Goal: Task Accomplishment & Management: Manage account settings

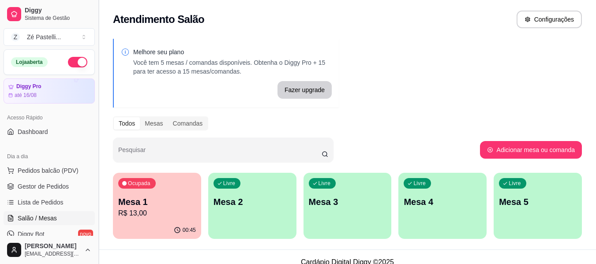
click at [95, 231] on button "Toggle Sidebar" at bounding box center [98, 132] width 7 height 264
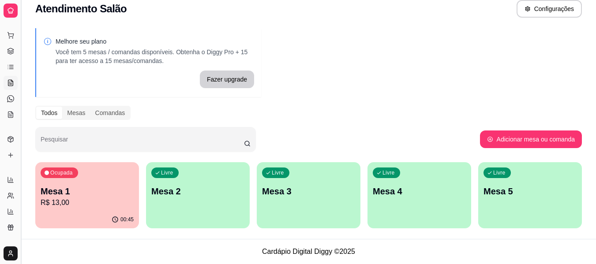
scroll to position [11, 0]
click at [114, 190] on p "Mesa 1" at bounding box center [87, 192] width 91 height 12
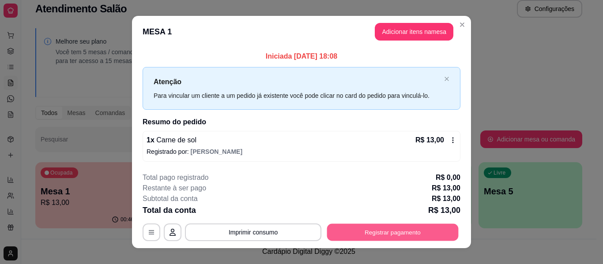
click at [380, 233] on button "Registrar pagamento" at bounding box center [393, 232] width 132 height 17
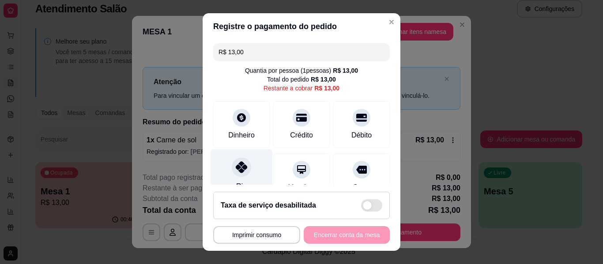
click at [233, 176] on div at bounding box center [241, 167] width 19 height 19
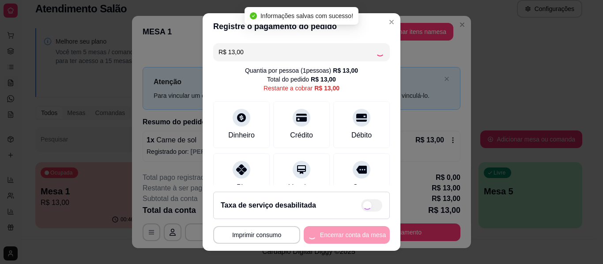
type input "R$ 0,00"
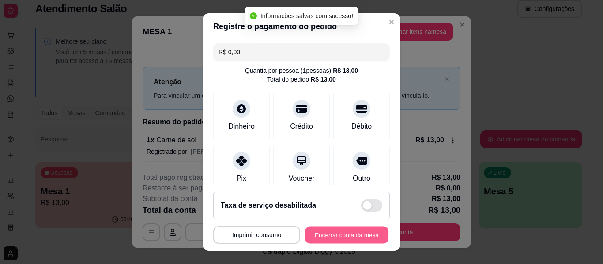
click at [324, 232] on button "Encerrar conta da mesa" at bounding box center [346, 235] width 83 height 17
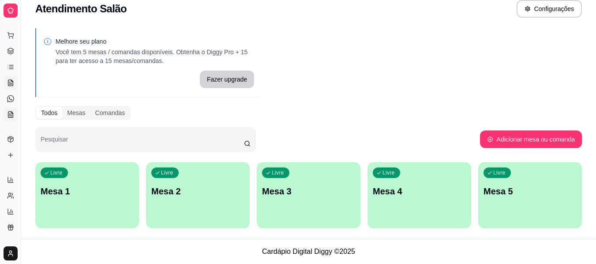
click at [9, 116] on icon at bounding box center [10, 116] width 2 height 0
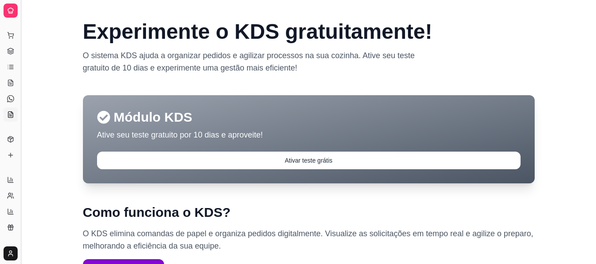
click at [19, 139] on button "Toggle Sidebar" at bounding box center [20, 132] width 7 height 264
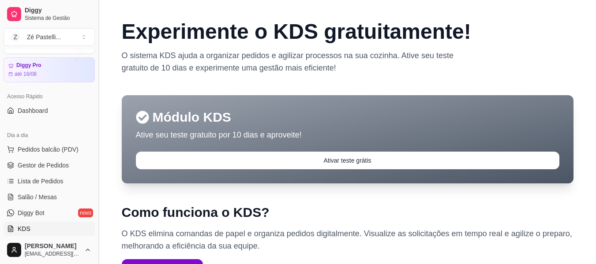
scroll to position [93, 0]
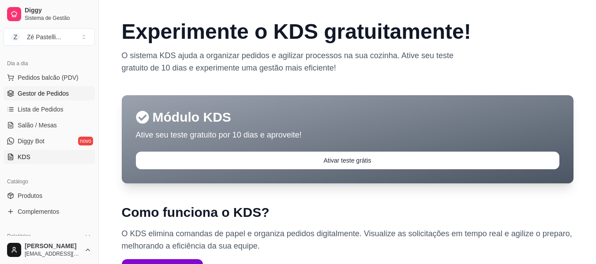
click at [29, 93] on span "Gestor de Pedidos" at bounding box center [43, 93] width 51 height 9
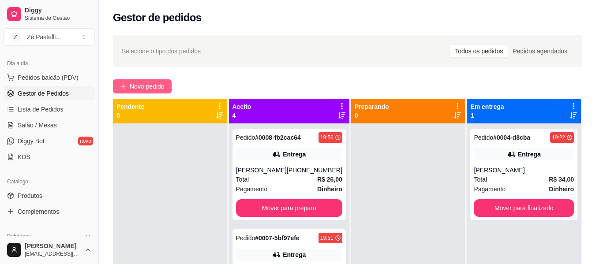
click at [145, 87] on span "Novo pedido" at bounding box center [147, 87] width 35 height 10
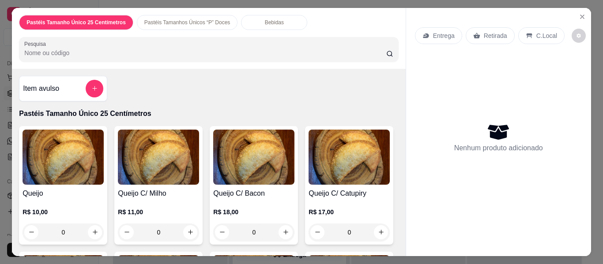
click at [98, 49] on input "Pesquisa" at bounding box center [205, 53] width 362 height 9
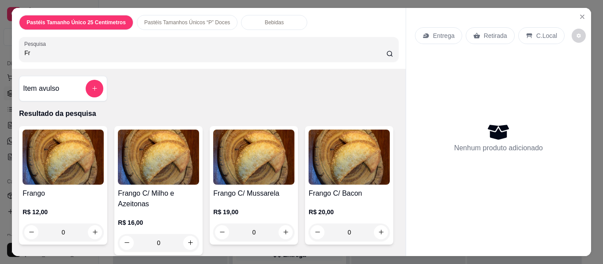
type input "F"
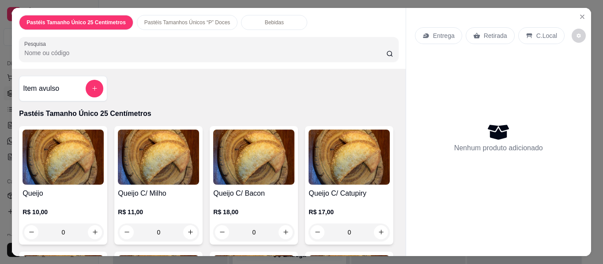
click at [64, 170] on img at bounding box center [63, 157] width 81 height 55
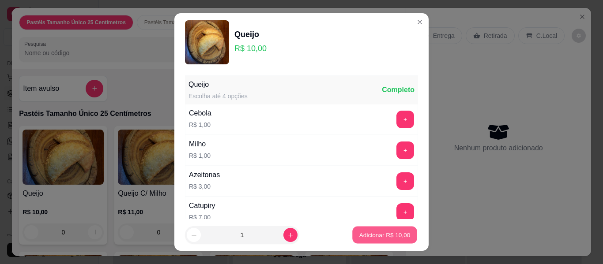
click at [362, 236] on p "Adicionar R$ 10,00" at bounding box center [384, 235] width 51 height 8
type input "1"
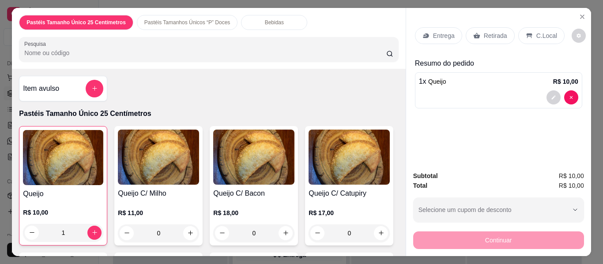
click at [476, 32] on icon at bounding box center [476, 35] width 7 height 7
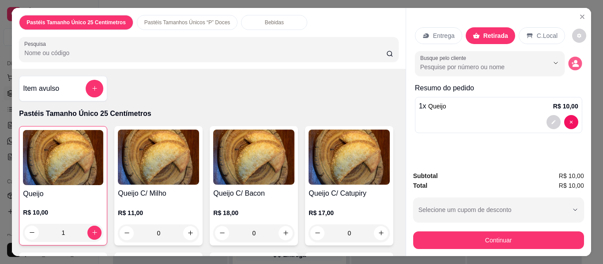
click at [571, 60] on icon "decrease-product-quantity" at bounding box center [575, 64] width 8 height 8
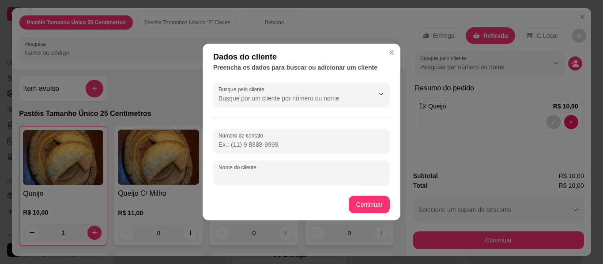
click at [279, 174] on input "Nome do cliente" at bounding box center [302, 176] width 166 height 9
type input "Esperando aqui"
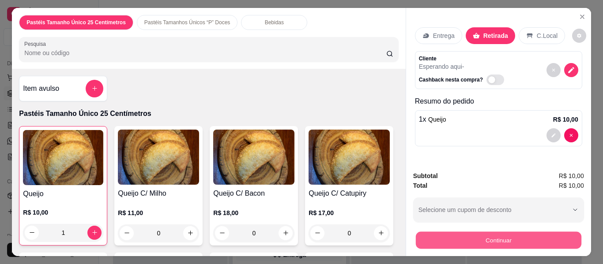
click at [437, 236] on button "Continuar" at bounding box center [498, 240] width 166 height 17
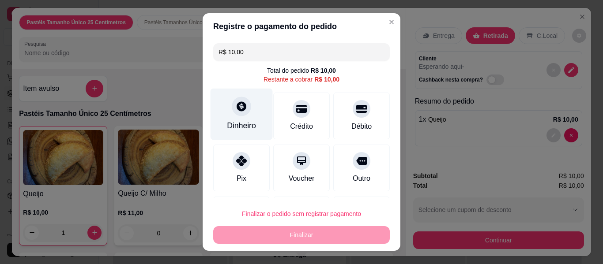
click at [239, 113] on div at bounding box center [241, 106] width 19 height 19
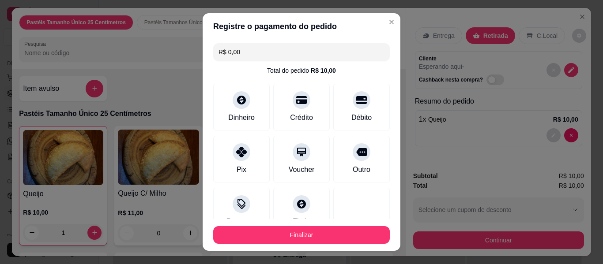
type input "R$ 0,00"
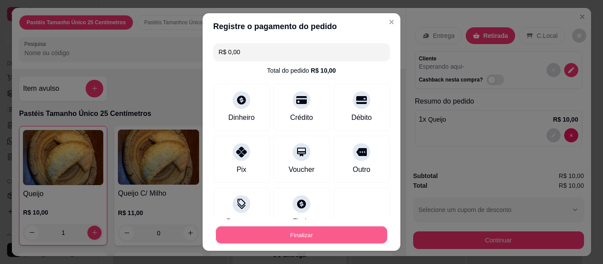
click at [307, 234] on button "Finalizar" at bounding box center [301, 235] width 171 height 17
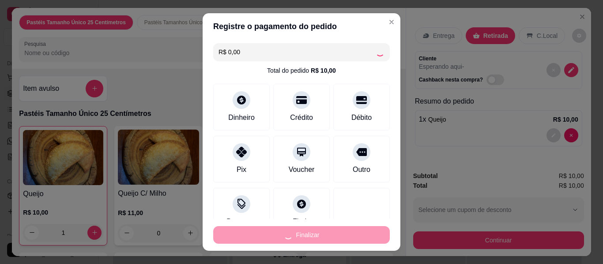
type input "0"
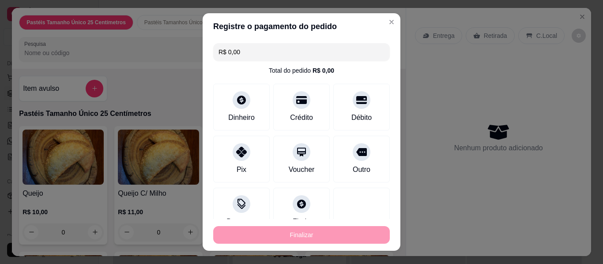
type input "-R$ 10,00"
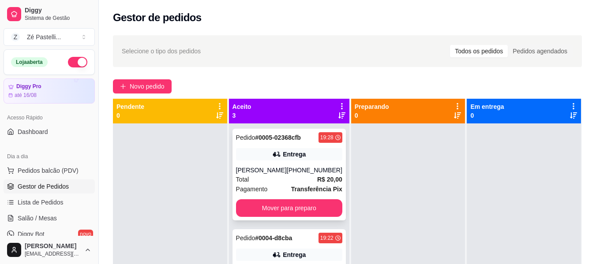
click at [286, 159] on div "Entrega" at bounding box center [294, 154] width 23 height 9
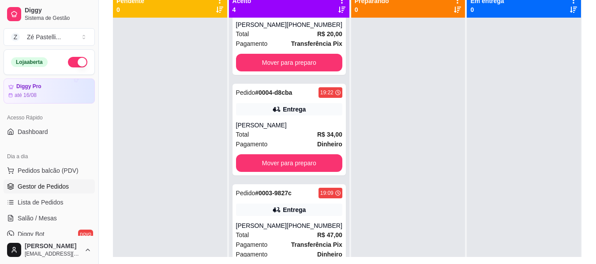
scroll to position [157, 0]
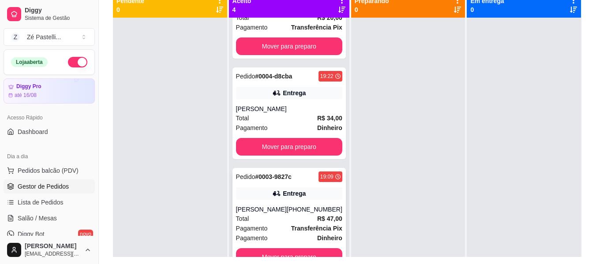
click at [309, 252] on button "Mover para preparo" at bounding box center [289, 258] width 106 height 18
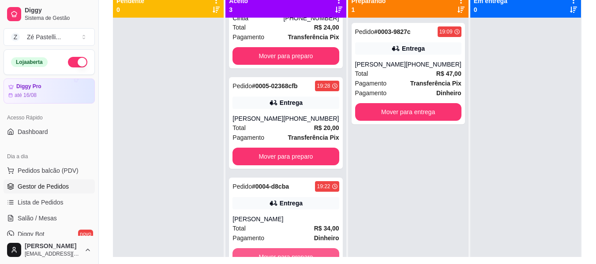
scroll to position [46, 0]
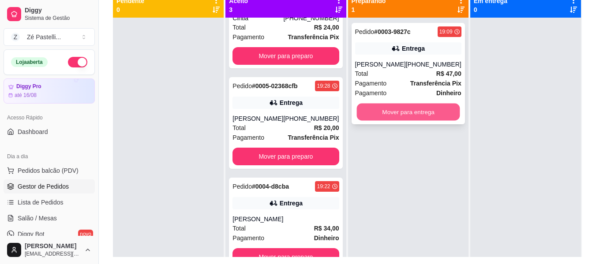
click at [403, 112] on button "Mover para entrega" at bounding box center [408, 112] width 103 height 17
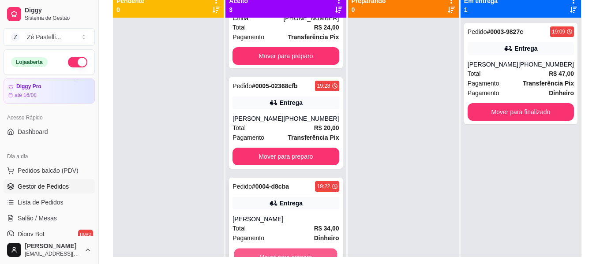
click at [312, 253] on button "Mover para preparo" at bounding box center [285, 257] width 103 height 17
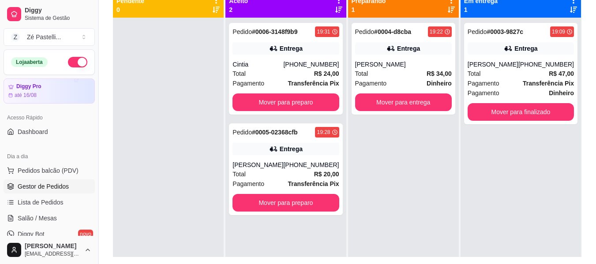
scroll to position [0, 0]
click at [312, 253] on div "Pedido # 0006-3148f9b9 19:31 Entrega Cintia [PHONE_NUMBER] Total R$ 24,00 Pagam…" at bounding box center [286, 150] width 121 height 264
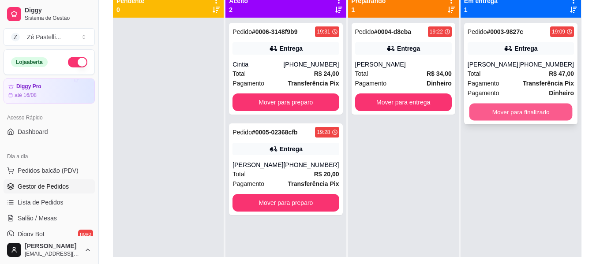
click at [518, 109] on button "Mover para finalizado" at bounding box center [520, 112] width 103 height 17
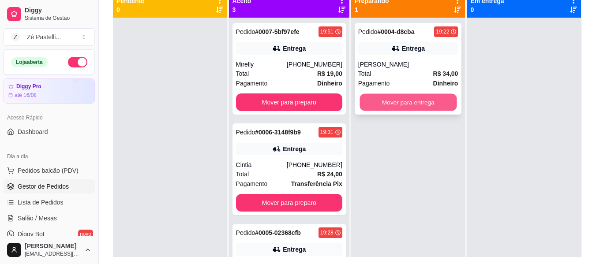
click at [407, 102] on button "Mover para entrega" at bounding box center [408, 102] width 97 height 17
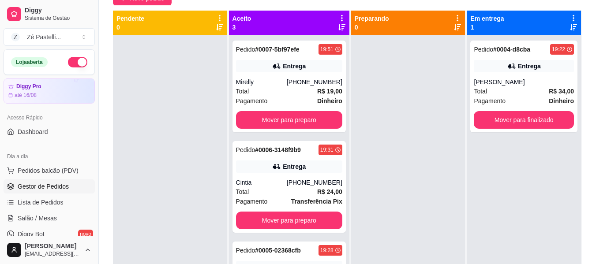
scroll to position [53, 0]
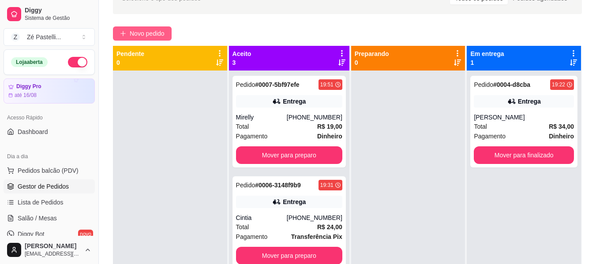
click at [139, 37] on span "Novo pedido" at bounding box center [147, 34] width 35 height 10
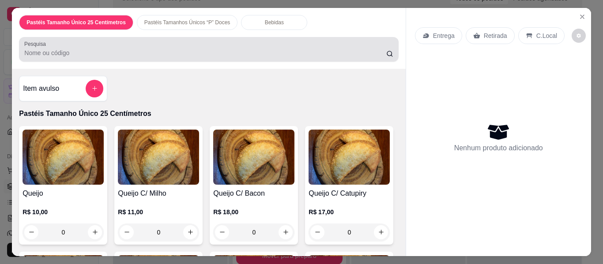
click at [63, 49] on input "Pesquisa" at bounding box center [205, 53] width 362 height 9
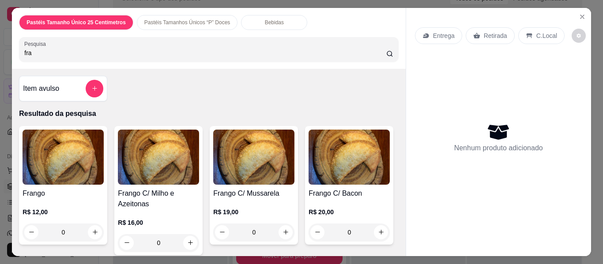
type input "fra"
click at [69, 145] on img at bounding box center [63, 157] width 81 height 55
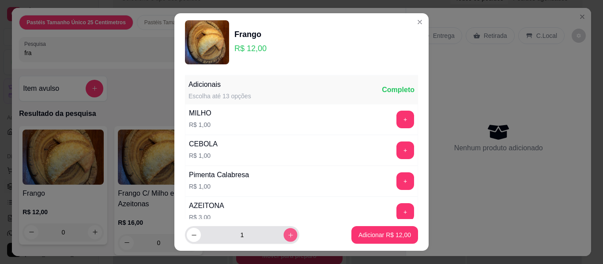
click at [288, 235] on icon "increase-product-quantity" at bounding box center [290, 235] width 4 height 4
type input "3"
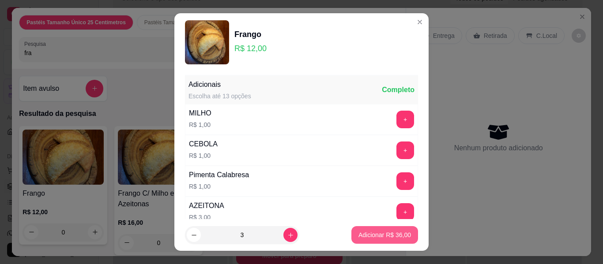
click at [392, 238] on p "Adicionar R$ 36,00" at bounding box center [384, 235] width 53 height 9
type input "3"
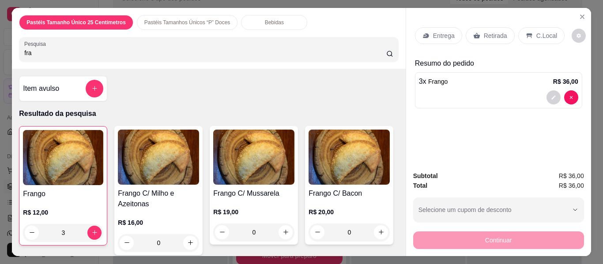
click at [443, 31] on p "Entrega" at bounding box center [444, 35] width 22 height 9
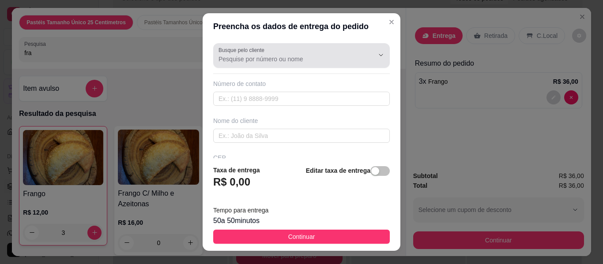
click at [295, 59] on input "Busque pelo cliente" at bounding box center [289, 59] width 141 height 9
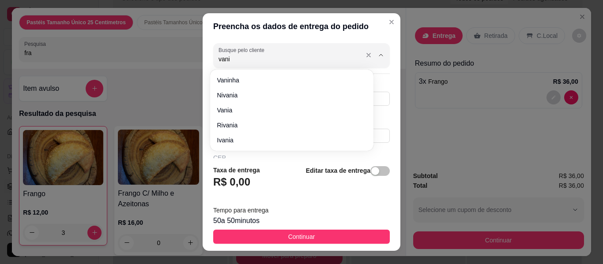
type input "vania"
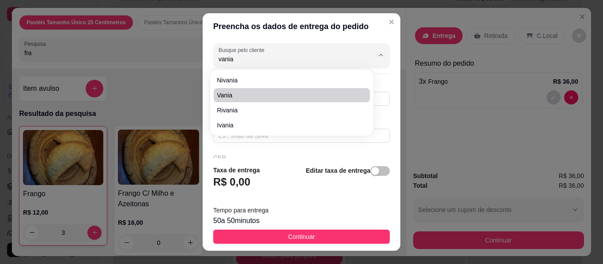
click at [283, 98] on span "Vania" at bounding box center [287, 95] width 140 height 9
type input "8898034214"
type input "Vania"
type input "63200000"
type input "Rua [PERSON_NAME]"
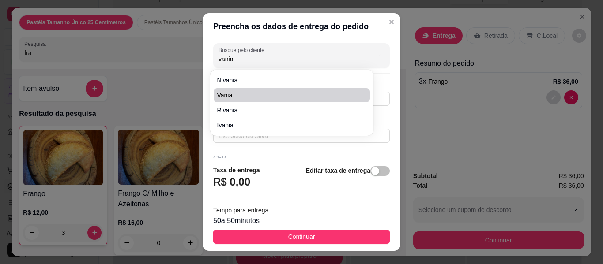
type input "56"
type input "Boa Vista"
type input "Missão Velha"
type input "[GEOGRAPHIC_DATA], [GEOGRAPHIC_DATA], [GEOGRAPHIC_DATA]"
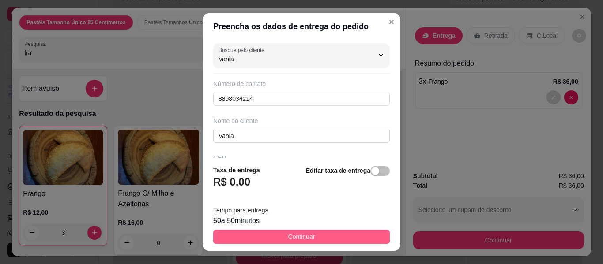
type input "Vania"
click at [288, 233] on span "Continuar" at bounding box center [301, 237] width 27 height 10
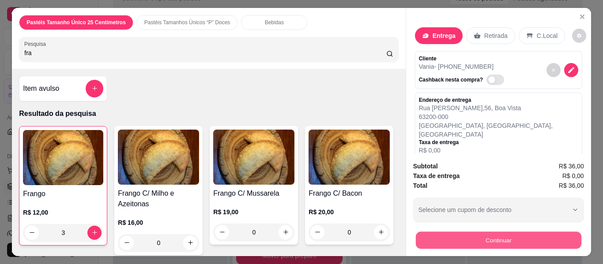
click at [451, 234] on button "Continuar" at bounding box center [498, 240] width 166 height 17
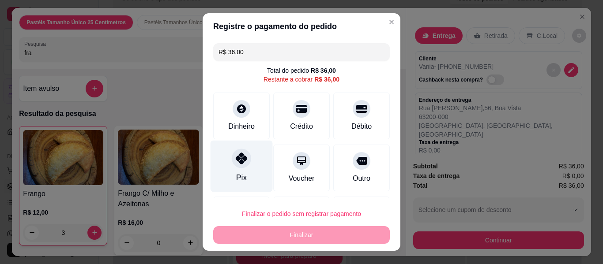
click at [226, 166] on div "Pix" at bounding box center [242, 167] width 62 height 52
type input "R$ 0,00"
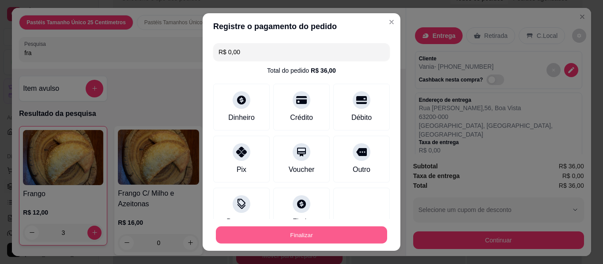
click at [272, 238] on button "Finalizar" at bounding box center [301, 235] width 171 height 17
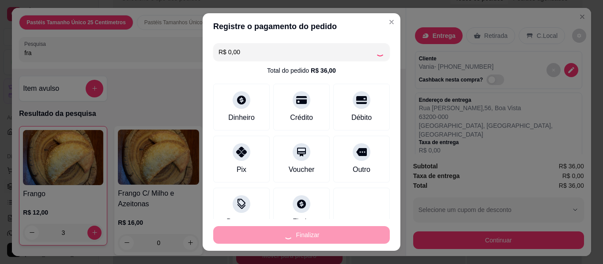
type input "0"
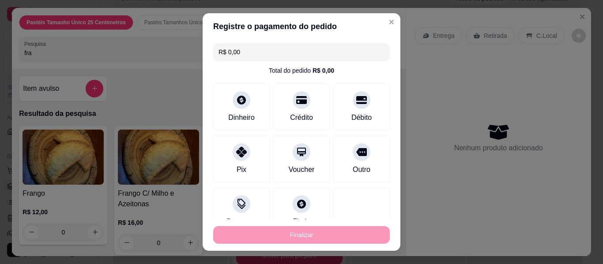
type input "-R$ 36,00"
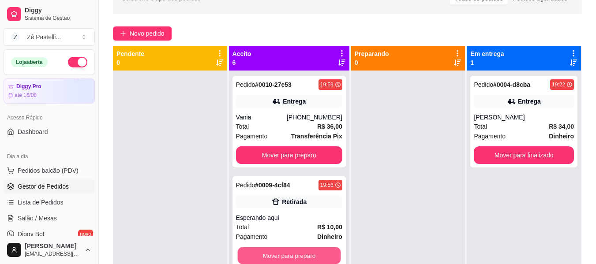
click at [297, 256] on button "Mover para preparo" at bounding box center [289, 256] width 103 height 17
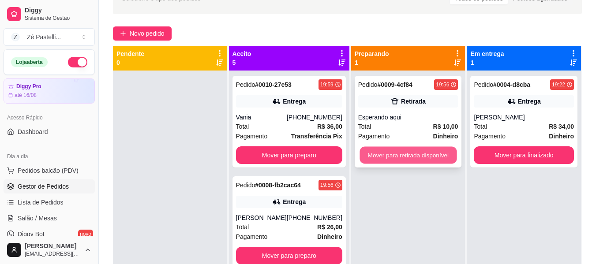
click at [422, 152] on button "Mover para retirada disponível" at bounding box center [408, 155] width 97 height 17
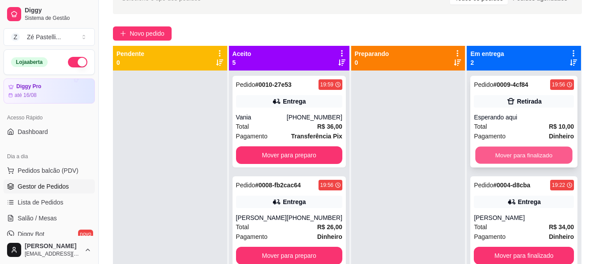
click at [515, 157] on button "Mover para finalizado" at bounding box center [524, 155] width 97 height 17
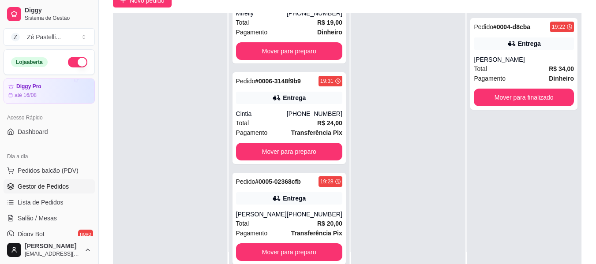
scroll to position [88, 0]
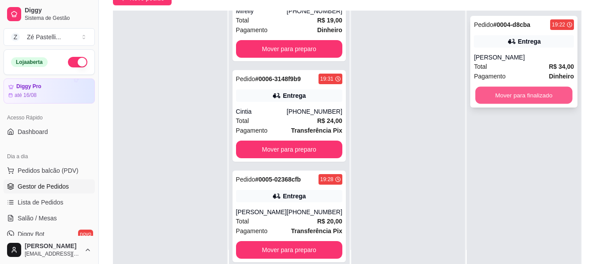
click at [505, 96] on button "Mover para finalizado" at bounding box center [524, 95] width 97 height 17
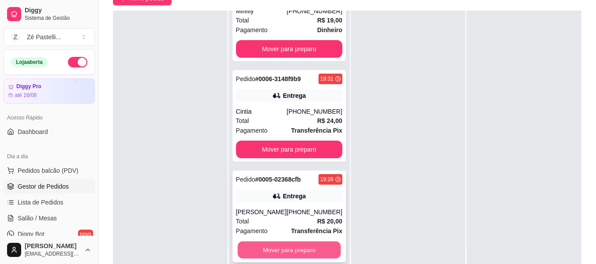
click at [283, 252] on button "Mover para preparo" at bounding box center [289, 250] width 103 height 17
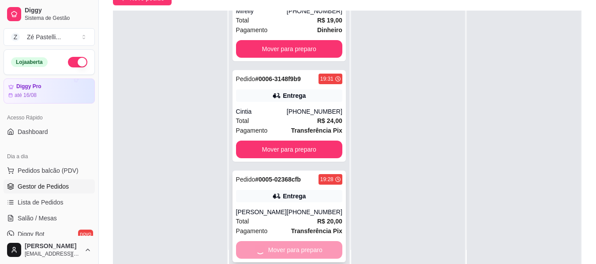
scroll to position [147, 0]
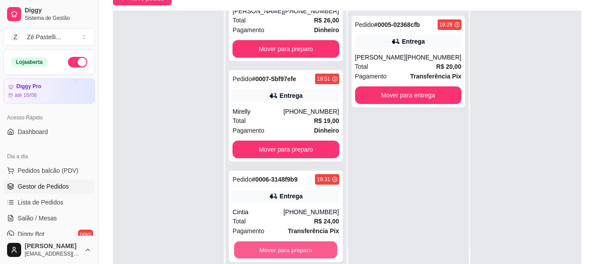
click at [283, 252] on button "Mover para preparo" at bounding box center [285, 250] width 103 height 17
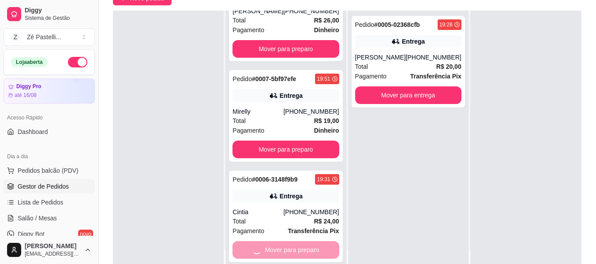
scroll to position [46, 0]
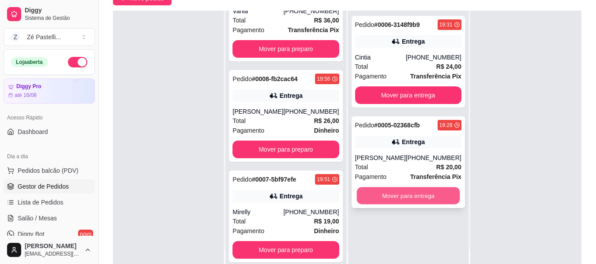
click at [420, 194] on button "Mover para entrega" at bounding box center [408, 196] width 103 height 17
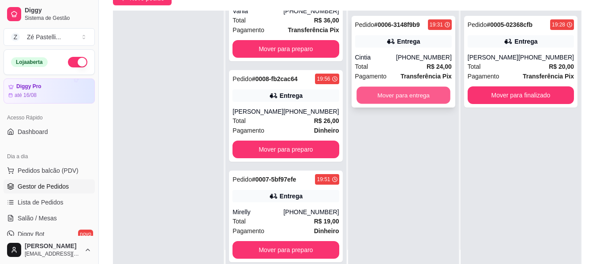
click at [425, 102] on button "Mover para entrega" at bounding box center [404, 95] width 94 height 17
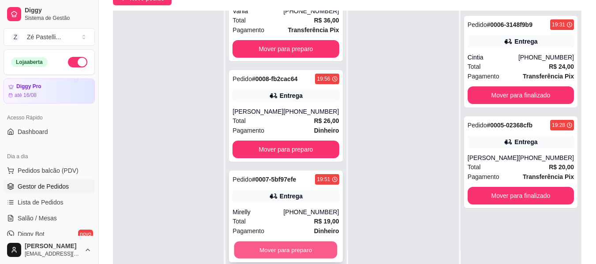
click at [295, 250] on button "Mover para preparo" at bounding box center [285, 250] width 103 height 17
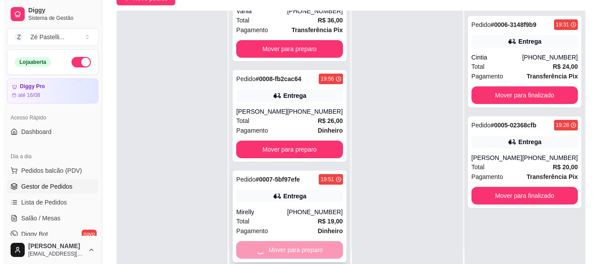
scroll to position [0, 0]
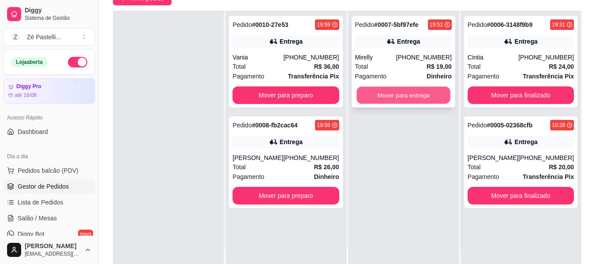
click at [424, 96] on button "Mover para entrega" at bounding box center [404, 95] width 94 height 17
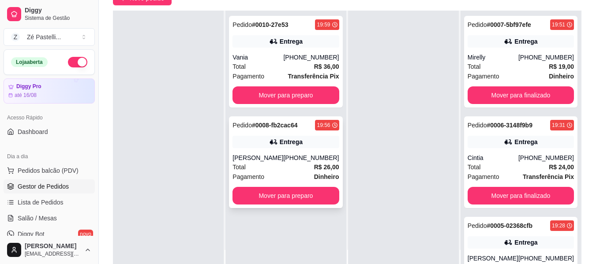
click at [283, 160] on div "[PERSON_NAME]" at bounding box center [258, 158] width 51 height 9
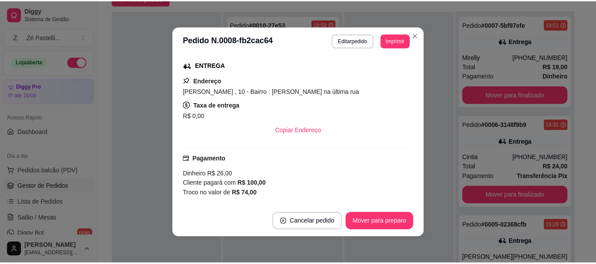
scroll to position [177, 0]
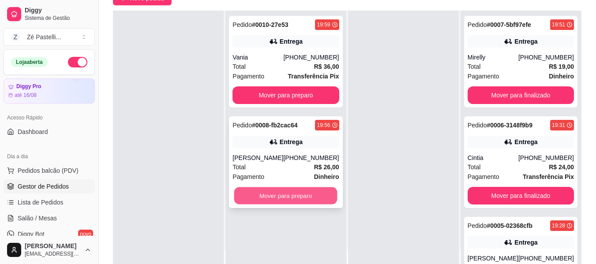
click at [309, 199] on button "Mover para preparo" at bounding box center [285, 196] width 103 height 17
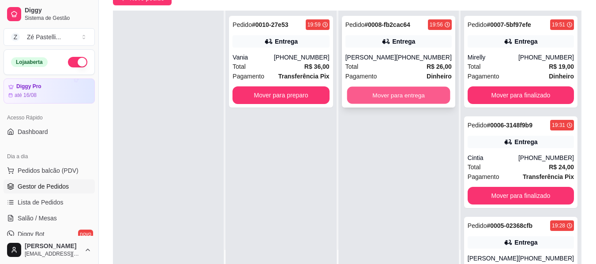
click at [424, 97] on button "Mover para entrega" at bounding box center [398, 95] width 103 height 17
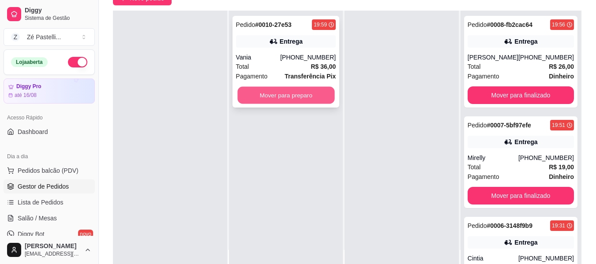
click at [309, 94] on button "Mover para preparo" at bounding box center [286, 95] width 97 height 17
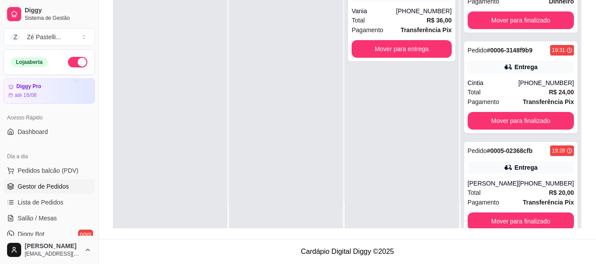
scroll to position [147, 0]
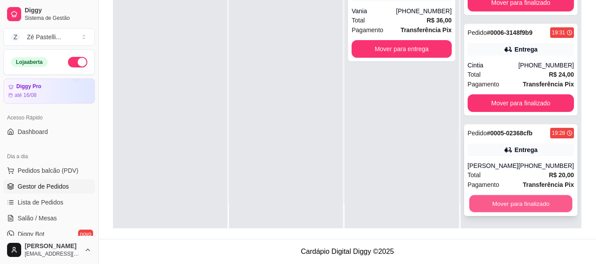
click at [532, 206] on button "Mover para finalizado" at bounding box center [520, 204] width 103 height 17
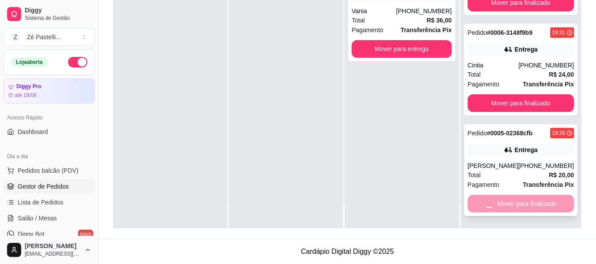
scroll to position [46, 0]
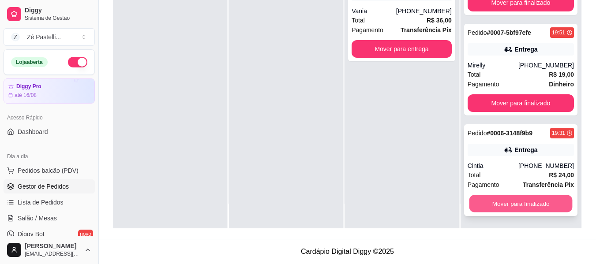
click at [511, 203] on button "Mover para finalizado" at bounding box center [520, 204] width 103 height 17
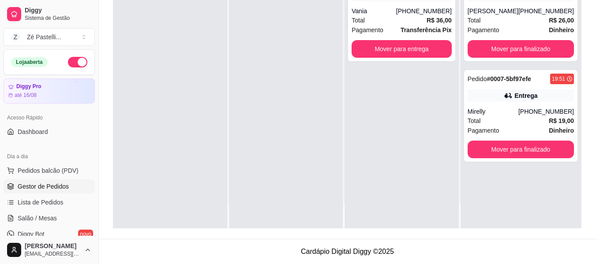
scroll to position [0, 0]
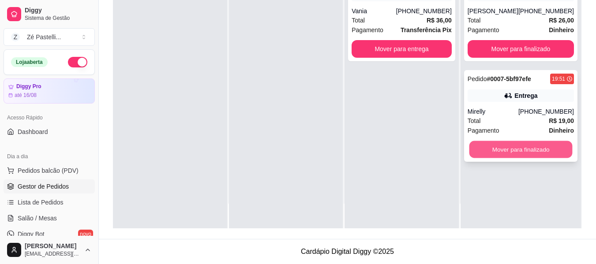
click at [512, 147] on button "Mover para finalizado" at bounding box center [520, 149] width 103 height 17
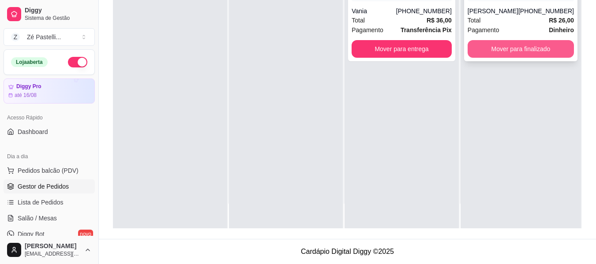
click at [505, 52] on button "Mover para finalizado" at bounding box center [521, 49] width 106 height 18
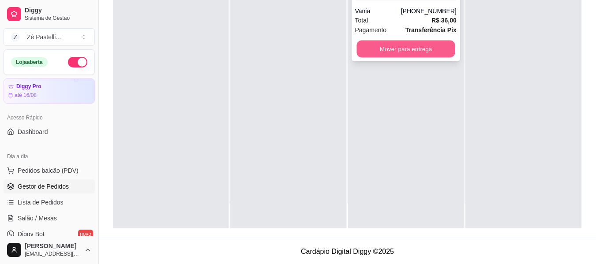
click at [415, 51] on button "Mover para entrega" at bounding box center [406, 49] width 98 height 17
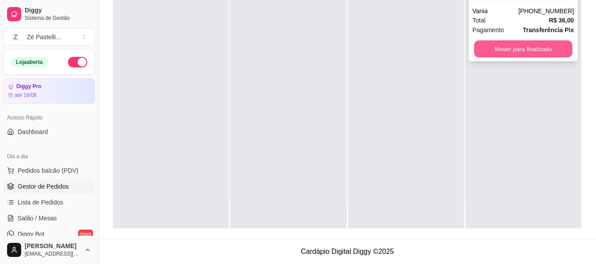
click at [523, 46] on button "Mover para finalizado" at bounding box center [523, 49] width 98 height 17
